Goal: Information Seeking & Learning: Find specific fact

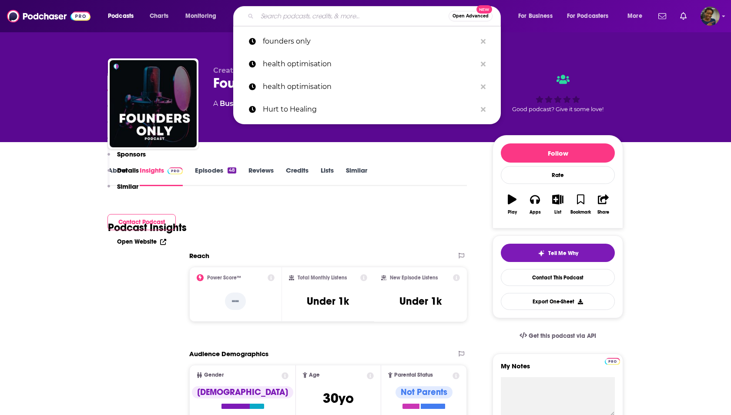
scroll to position [460, 0]
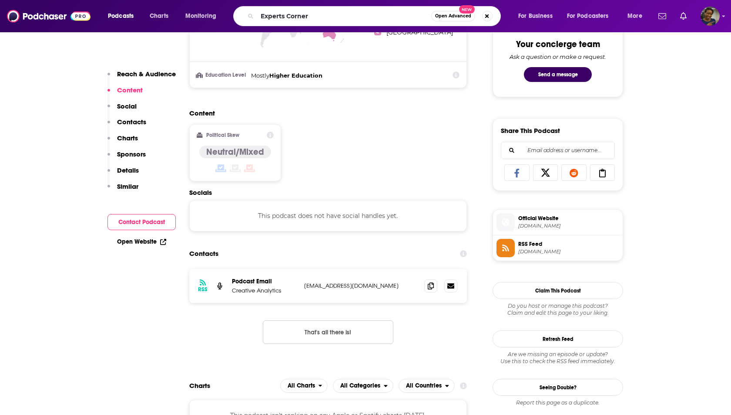
type input "Experts Corner"
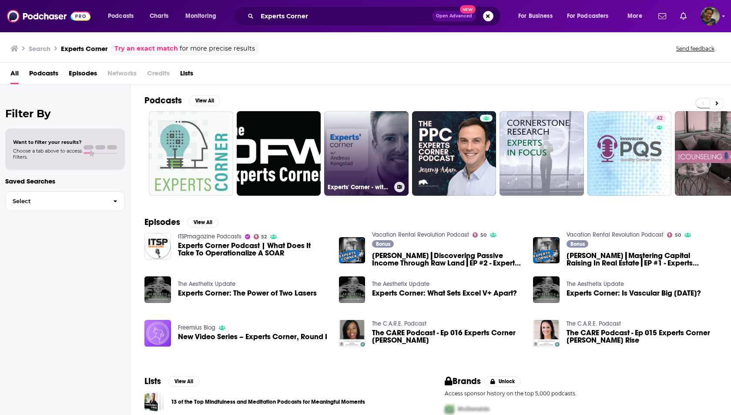
click at [382, 157] on link "Experts' Corner - with [PERSON_NAME]" at bounding box center [366, 153] width 84 height 84
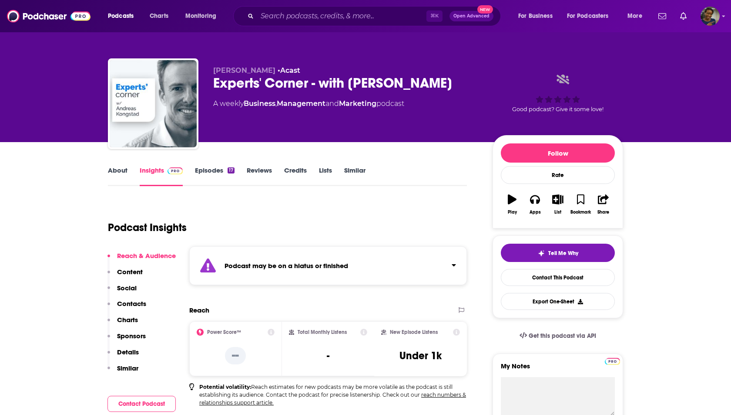
click at [208, 173] on link "Episodes 17" at bounding box center [215, 176] width 40 height 20
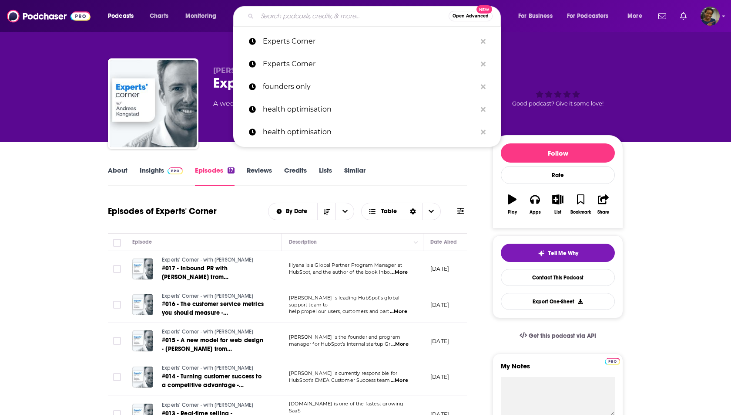
click at [294, 14] on input "Search podcasts, credits, & more..." at bounding box center [353, 16] width 192 height 14
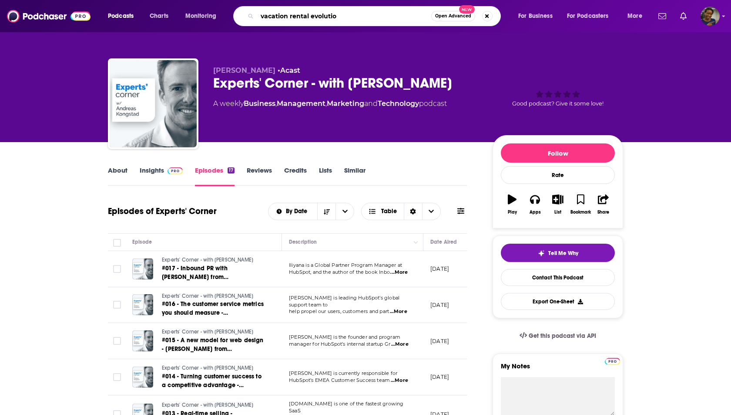
type input "vacation rental evolution"
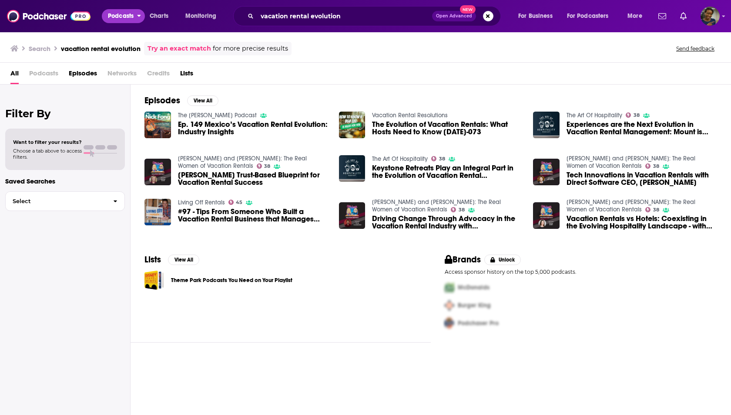
click at [113, 18] on span "Podcasts" at bounding box center [121, 16] width 26 height 12
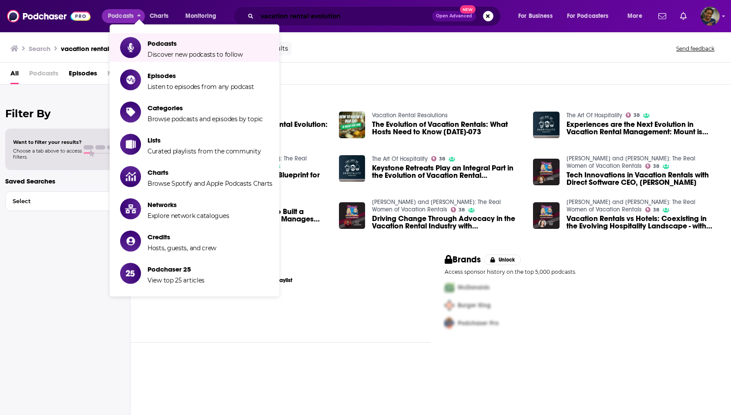
click at [350, 12] on input "vacation rental evolution" at bounding box center [344, 16] width 175 height 14
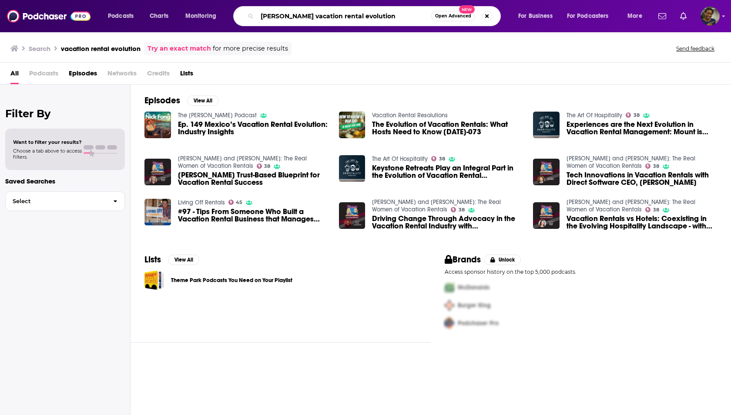
drag, startPoint x: 392, startPoint y: 12, endPoint x: 317, endPoint y: 12, distance: 75.3
click at [317, 12] on input "[PERSON_NAME] vacation rental evolution" at bounding box center [344, 16] width 174 height 14
drag, startPoint x: 310, startPoint y: 15, endPoint x: 395, endPoint y: 15, distance: 85.3
click at [395, 15] on input "[PERSON_NAME] vacation rental evolution" at bounding box center [344, 16] width 174 height 14
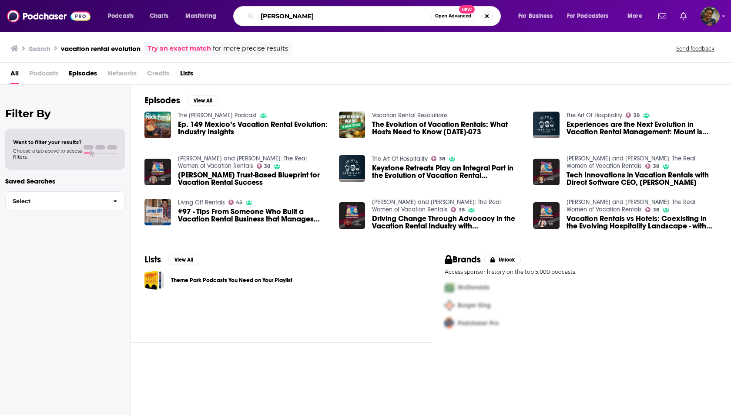
type input "[PERSON_NAME]"
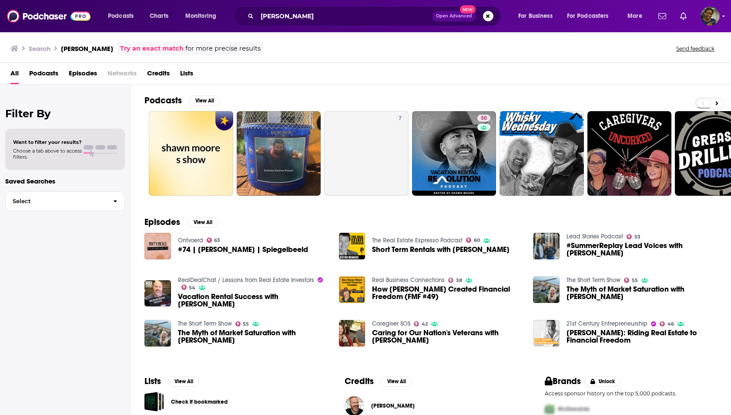
click at [273, 298] on span "Vacation Rental Success with [PERSON_NAME]" at bounding box center [253, 300] width 151 height 15
